Goal: Information Seeking & Learning: Learn about a topic

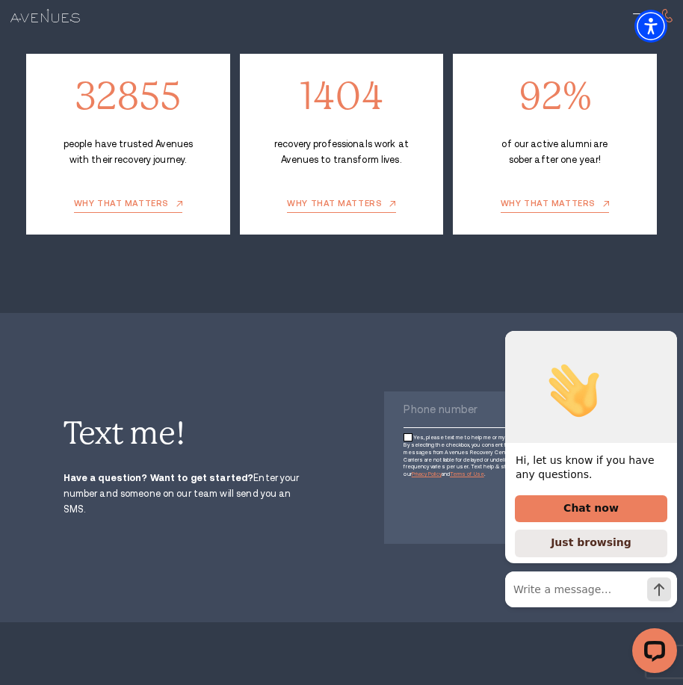
scroll to position [2689, 0]
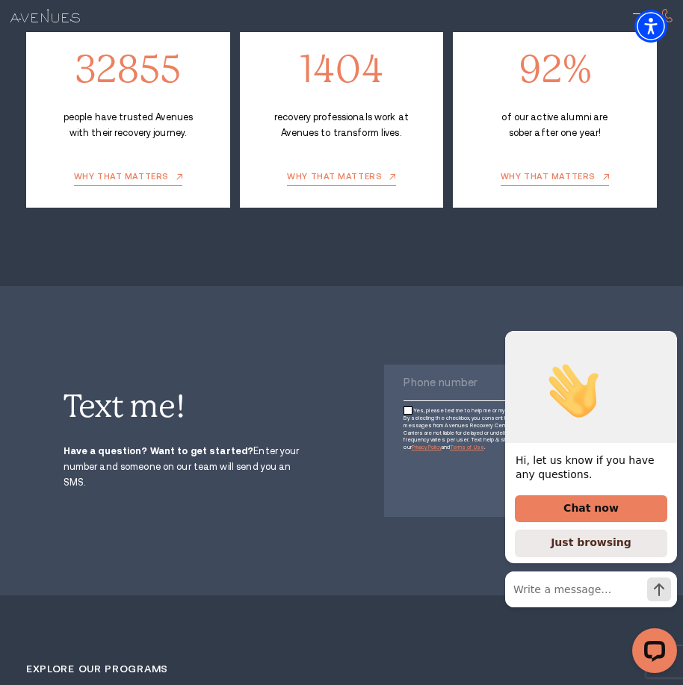
click at [665, 328] on icon "Hide greeting" at bounding box center [668, 319] width 18 height 18
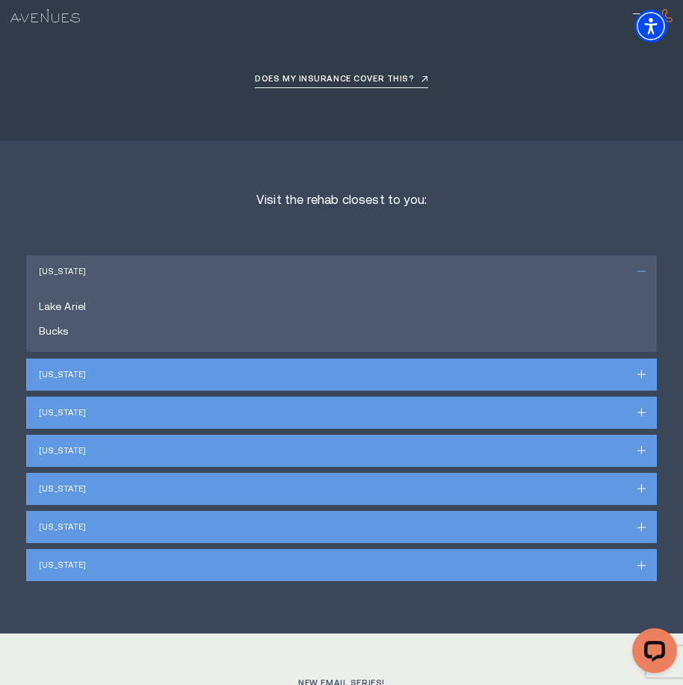
scroll to position [7843, 0]
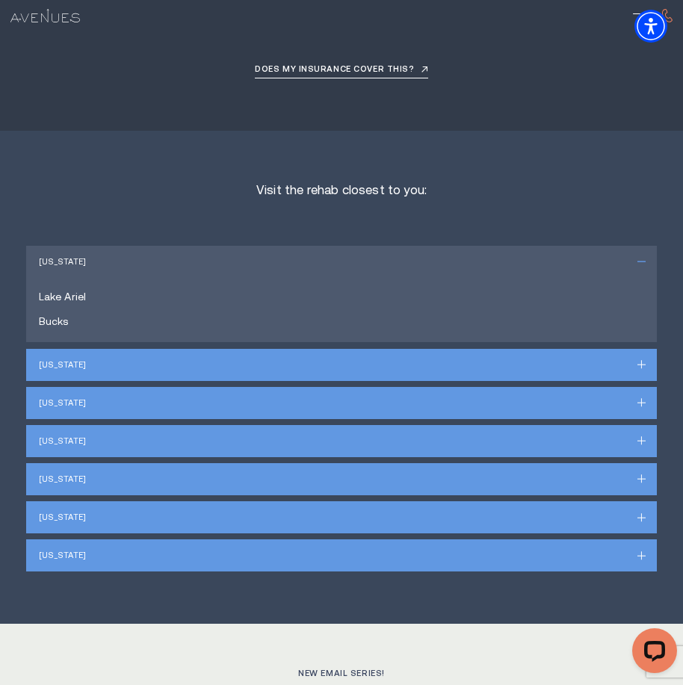
click at [640, 501] on div "[US_STATE]" at bounding box center [341, 517] width 630 height 32
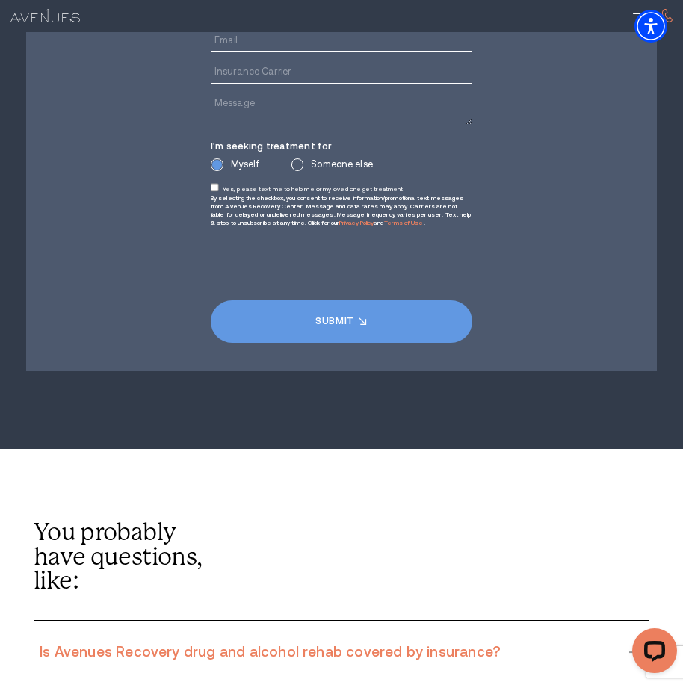
scroll to position [9934, 0]
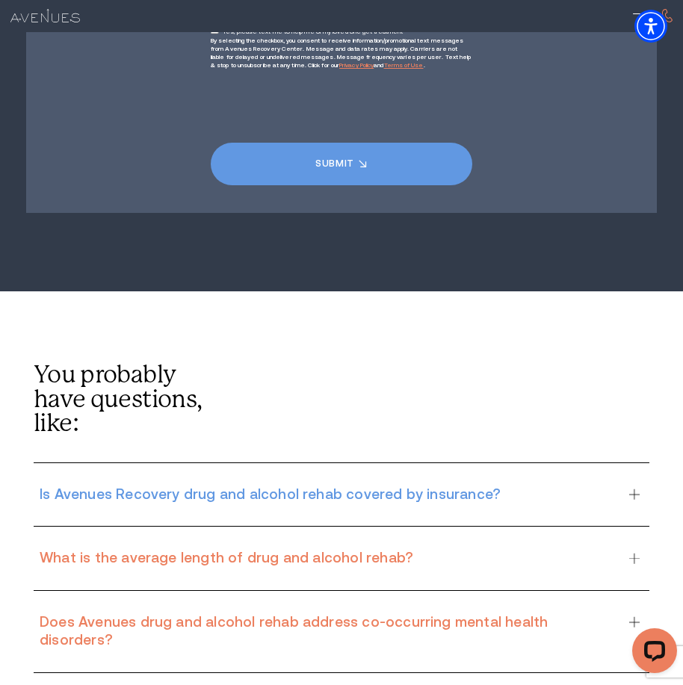
click at [638, 463] on div "Is Avenues Recovery drug and alcohol rehab covered by insurance?" at bounding box center [341, 494] width 615 height 63
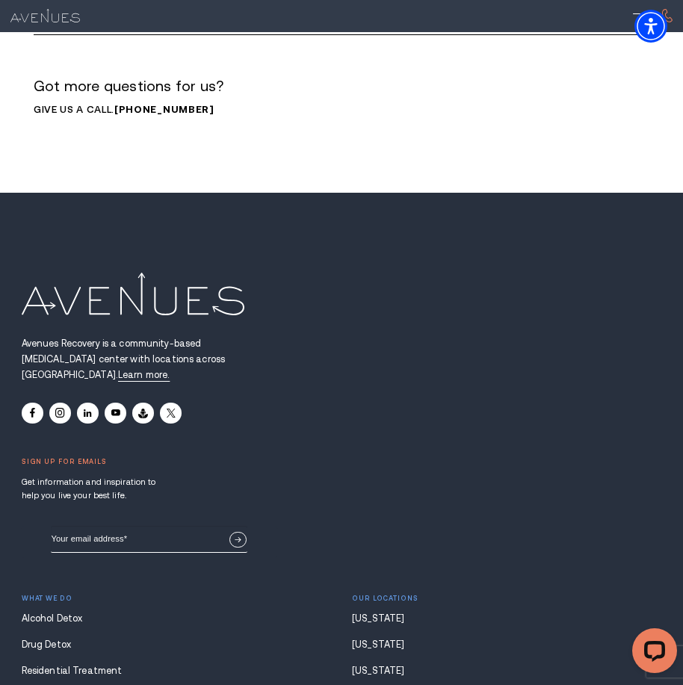
scroll to position [10980, 0]
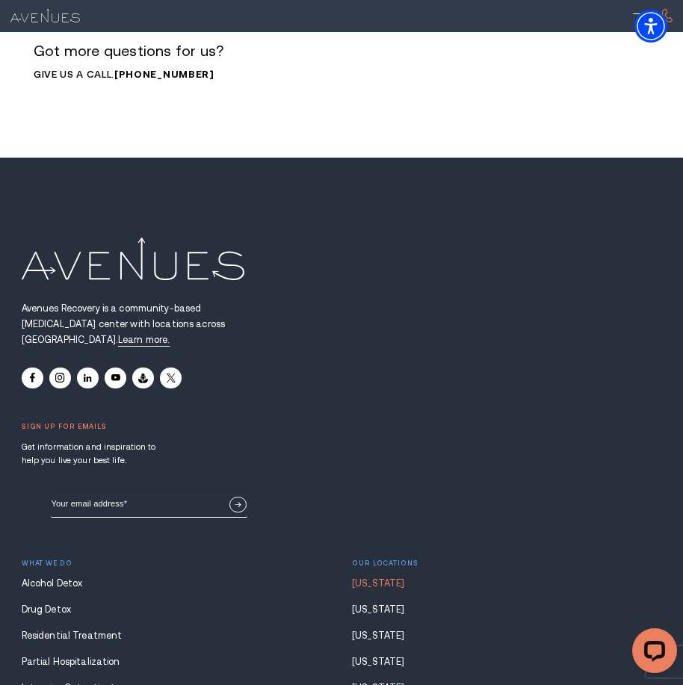
click at [382, 578] on link "[US_STATE]" at bounding box center [506, 583] width 309 height 10
